Goal: Find contact information: Find contact information

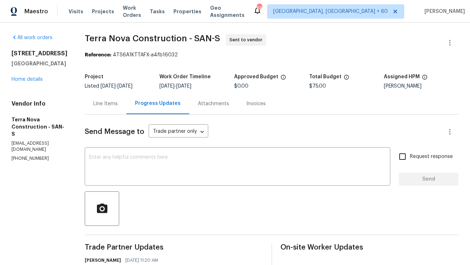
click at [118, 101] on div "Line Items" at bounding box center [105, 103] width 24 height 7
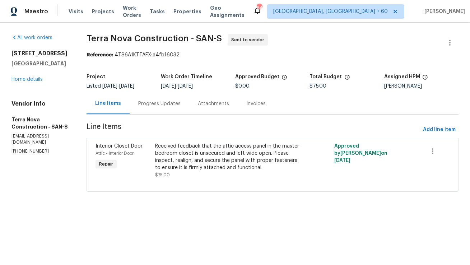
click at [189, 98] on div "Progress Updates" at bounding box center [159, 103] width 60 height 21
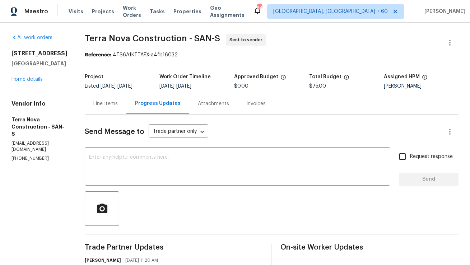
click at [67, 140] on p "terranovaconstructionca@gmail.com" at bounding box center [39, 146] width 56 height 12
copy p "terranovaconstructionca@gmail.com"
click at [137, 118] on div "Send Message to Trade partner only Trade partner only ​ x ​ Request response Se…" at bounding box center [271, 216] width 373 height 204
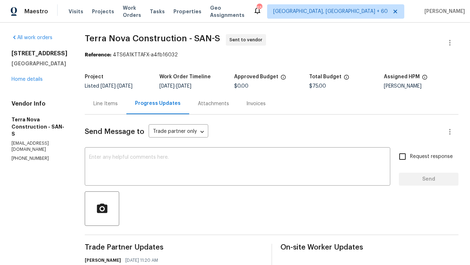
click at [126, 106] on div "Line Items" at bounding box center [106, 103] width 42 height 21
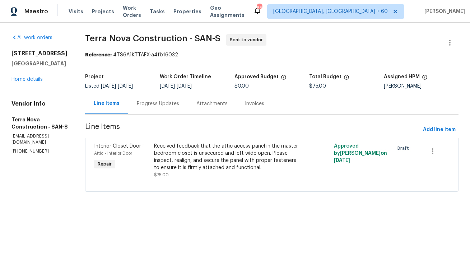
click at [188, 107] on div "Progress Updates" at bounding box center [158, 103] width 60 height 21
